Goal: Information Seeking & Learning: Learn about a topic

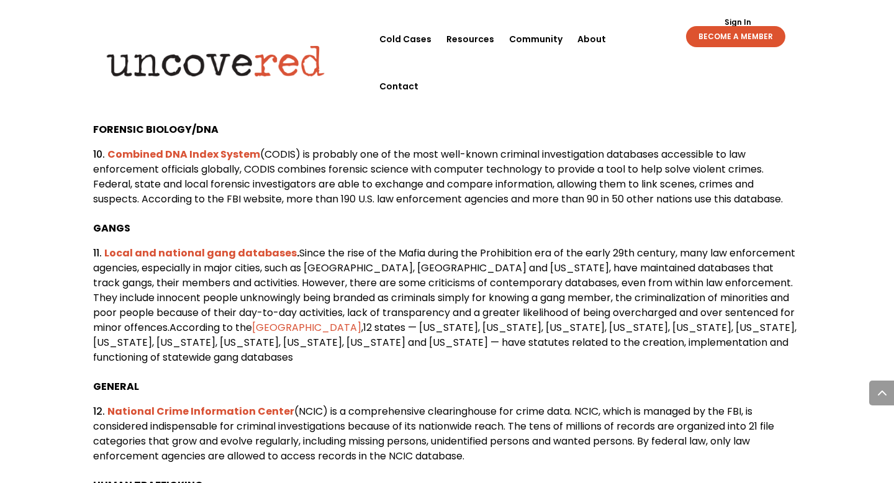
scroll to position [1663, 0]
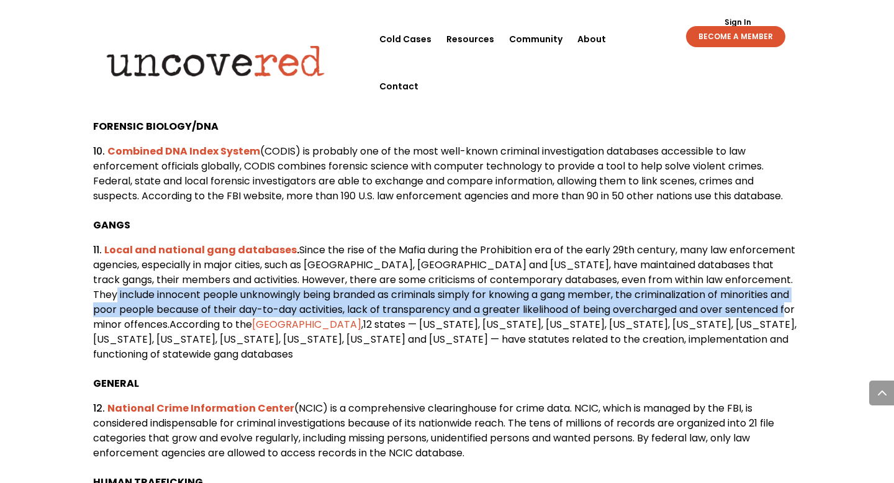
drag, startPoint x: 89, startPoint y: 318, endPoint x: 138, endPoint y: 354, distance: 60.8
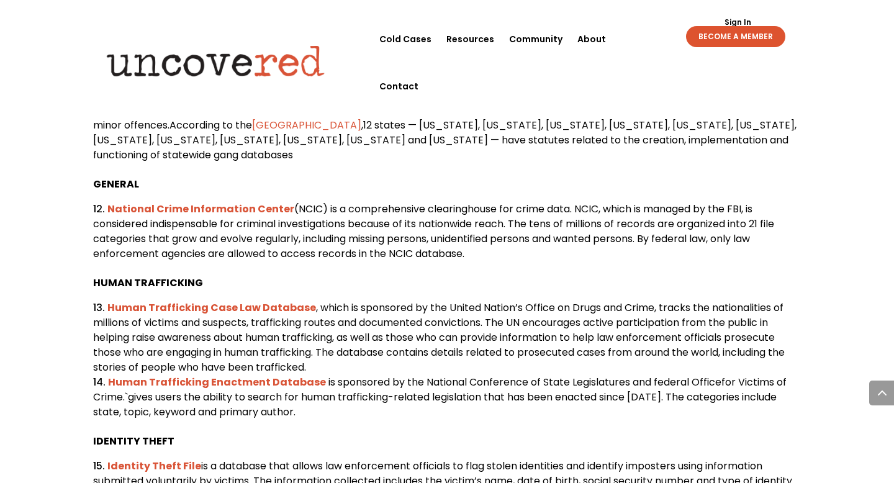
click at [138, 354] on span ", which is sponsored by the United Nation’s Office on Drugs and Crime, tracks t…" at bounding box center [438, 337] width 691 height 74
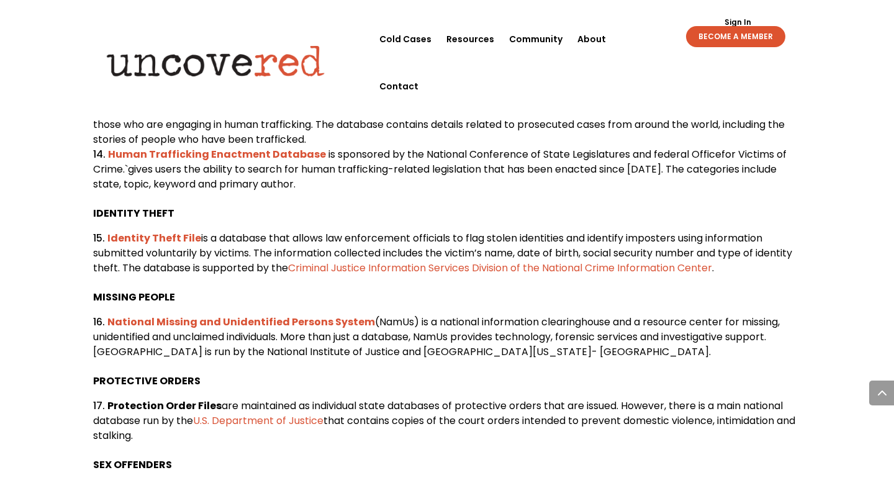
scroll to position [2096, 0]
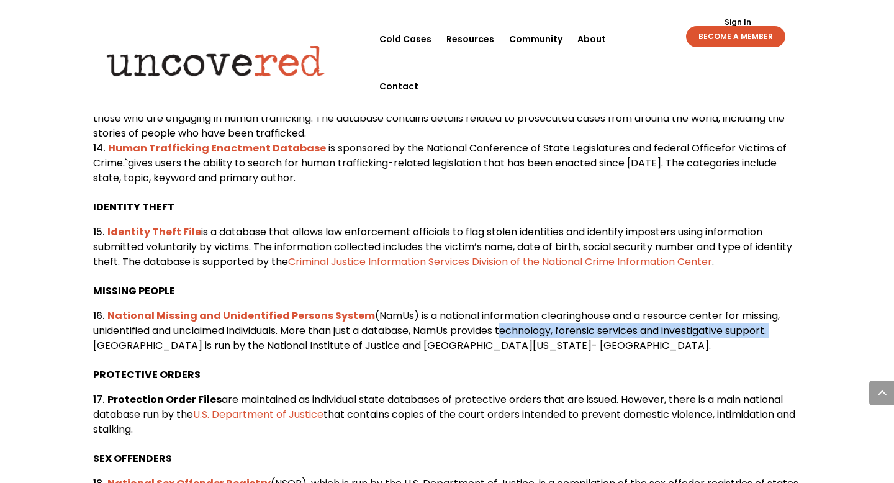
drag, startPoint x: 513, startPoint y: 364, endPoint x: 812, endPoint y: 359, distance: 299.8
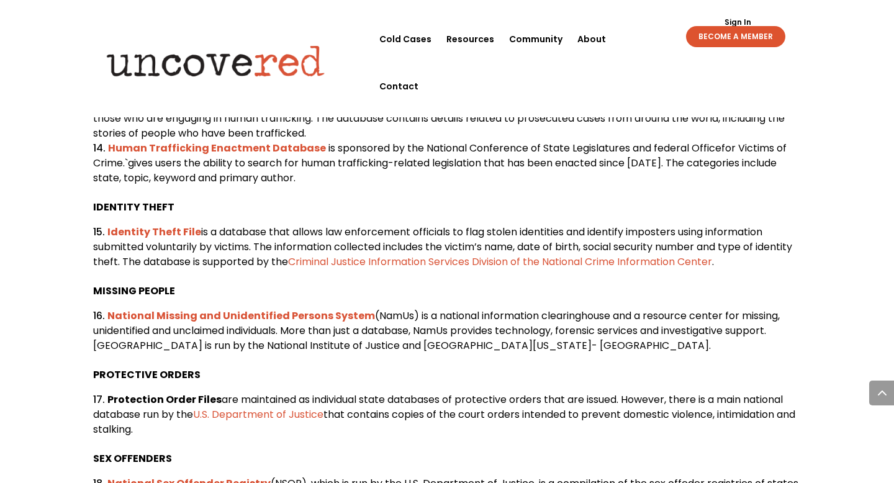
click at [499, 392] on p "PROTECTIVE ORDERS" at bounding box center [447, 379] width 708 height 25
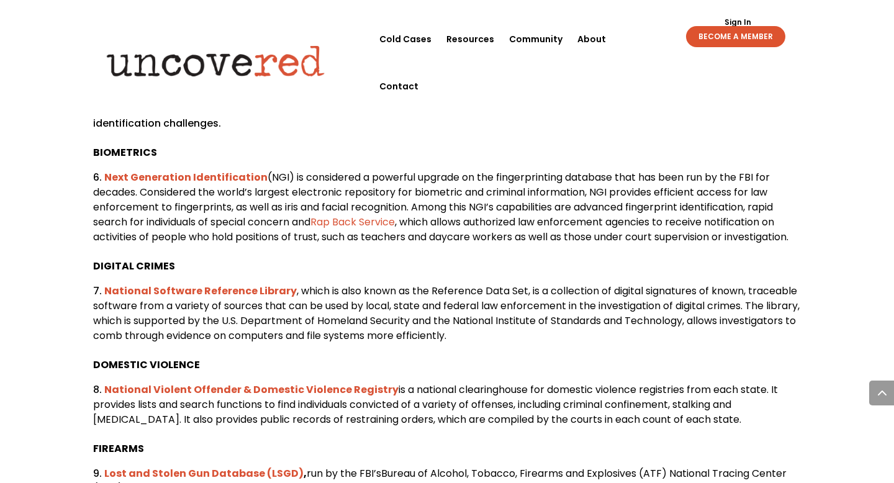
scroll to position [1226, 0]
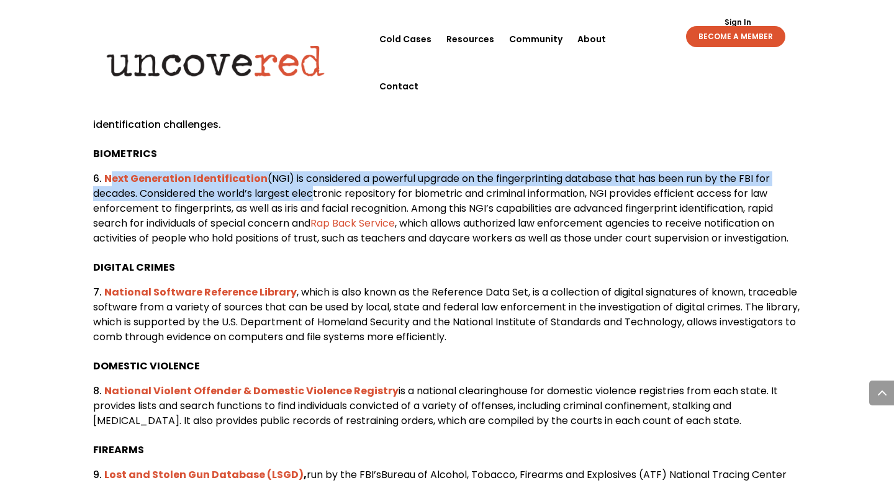
drag, startPoint x: 74, startPoint y: 195, endPoint x: 312, endPoint y: 207, distance: 238.0
click at [312, 207] on div "20 Databases Used in Forensic Science Investigations Citizen Detective Resource…" at bounding box center [447, 264] width 894 height 2873
click at [312, 202] on span "(NGI) is considered a powerful upgrade on the fingerprinting database that has …" at bounding box center [433, 200] width 680 height 59
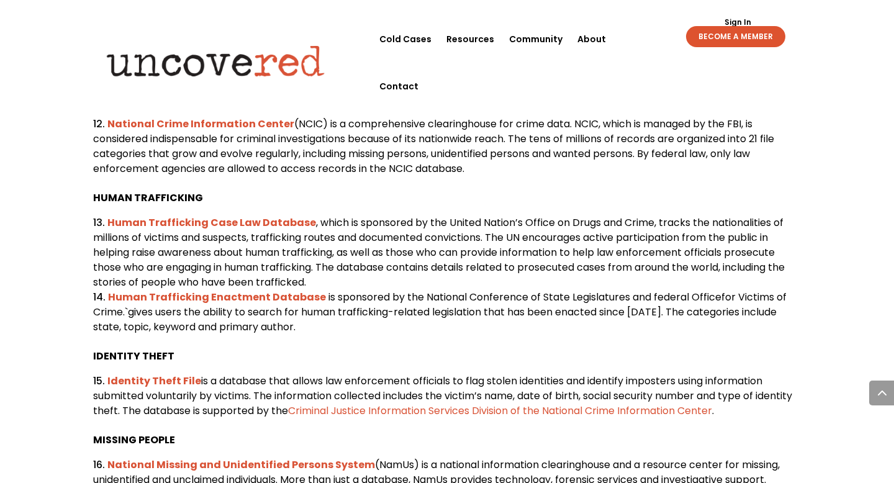
scroll to position [1938, 0]
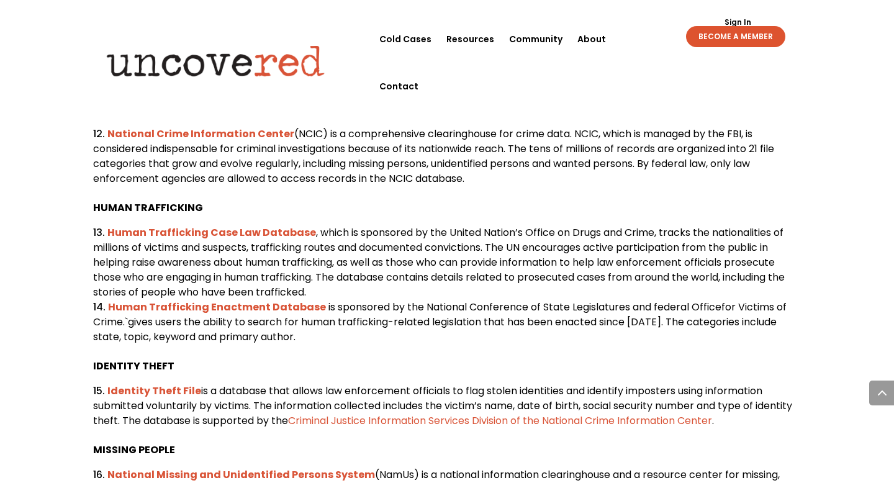
drag, startPoint x: 88, startPoint y: 164, endPoint x: 473, endPoint y: 214, distance: 388.6
click at [642, 225] on p "HUMAN TRAFFICKING" at bounding box center [447, 212] width 708 height 25
click at [622, 225] on p "HUMAN TRAFFICKING" at bounding box center [447, 212] width 708 height 25
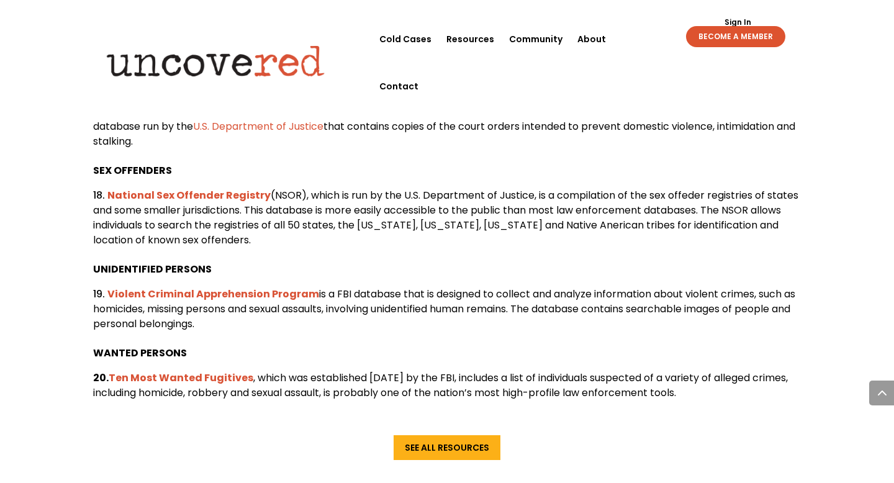
scroll to position [2386, 0]
